Goal: Task Accomplishment & Management: Manage account settings

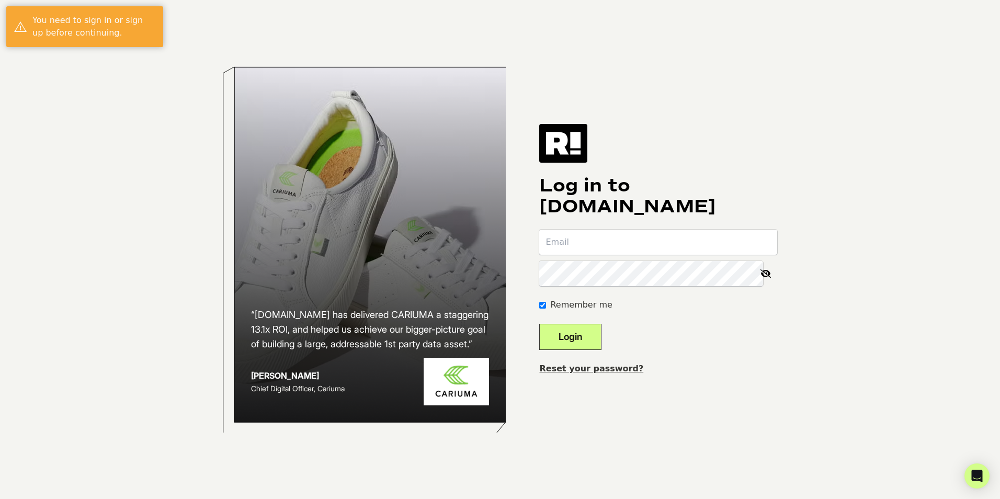
click at [606, 249] on input "email" at bounding box center [658, 242] width 238 height 25
click at [612, 235] on input "email" at bounding box center [658, 242] width 238 height 25
click at [610, 239] on input "email" at bounding box center [658, 242] width 238 height 25
type input "[EMAIL_ADDRESS][DOMAIN_NAME]"
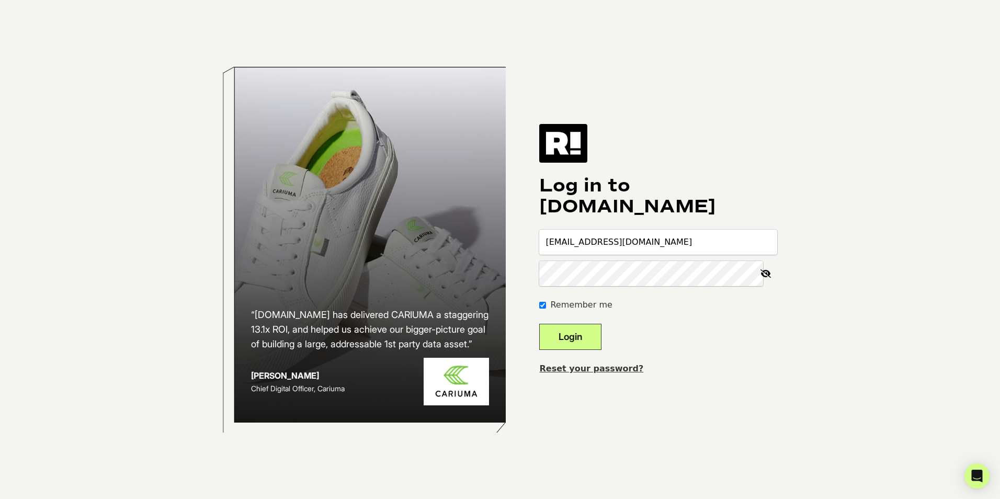
click at [539, 324] on button "Login" at bounding box center [570, 337] width 62 height 26
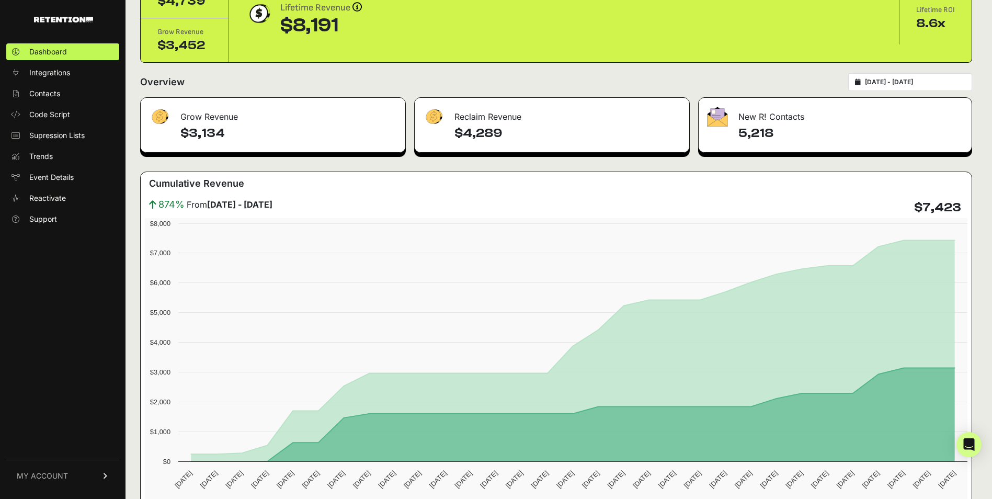
scroll to position [105, 0]
